Goal: Share content

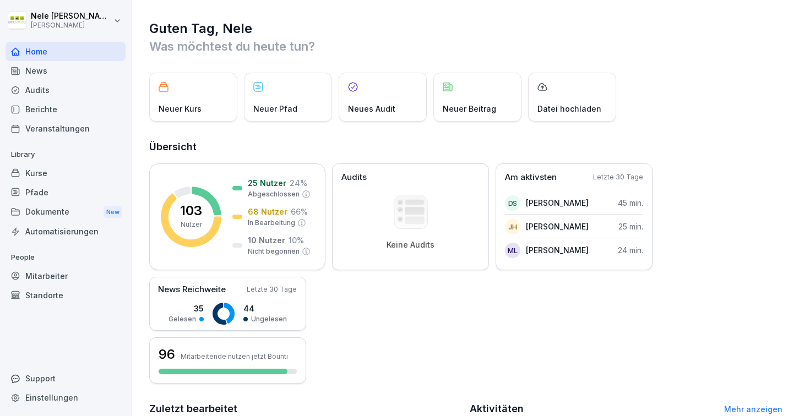
click at [48, 173] on div "Kurse" at bounding box center [66, 172] width 120 height 19
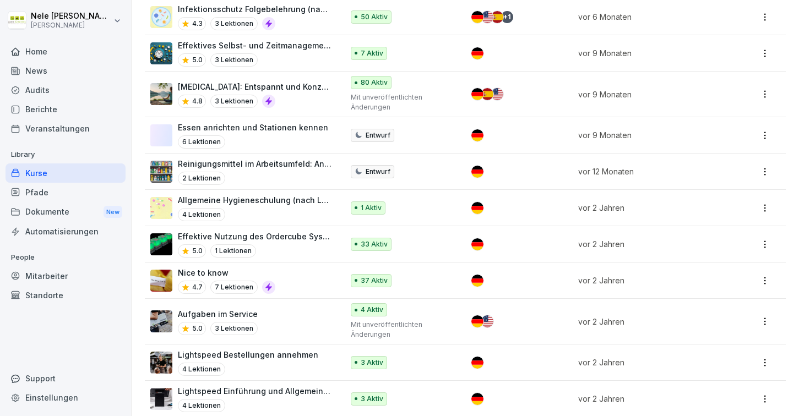
scroll to position [281, 0]
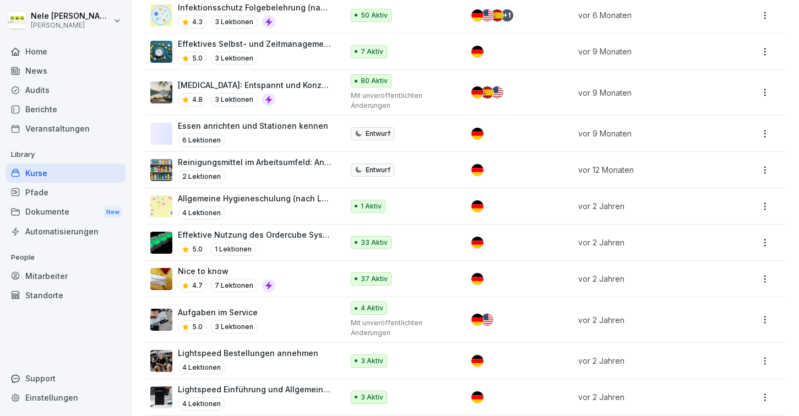
click at [284, 236] on p "Effektive Nutzung des Ordercube Systems im Service" at bounding box center [255, 235] width 154 height 12
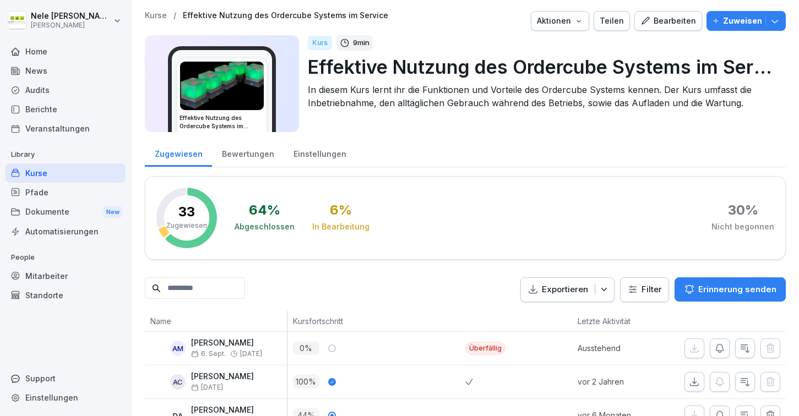
click at [615, 23] on div "Teilen" at bounding box center [611, 21] width 24 height 12
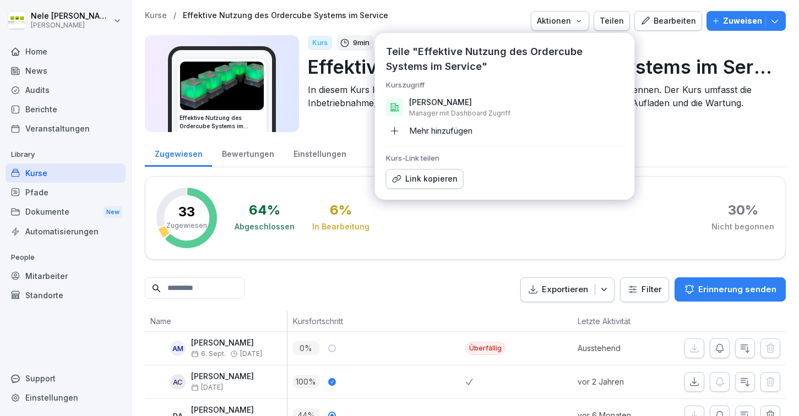
click at [448, 183] on div "Link kopieren" at bounding box center [425, 179] width 66 height 12
click at [742, 212] on div "30 %" at bounding box center [743, 210] width 30 height 13
